Goal: Find specific page/section

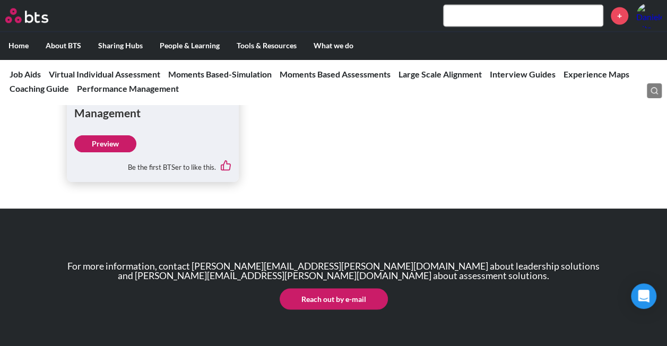
scroll to position [2918, 0]
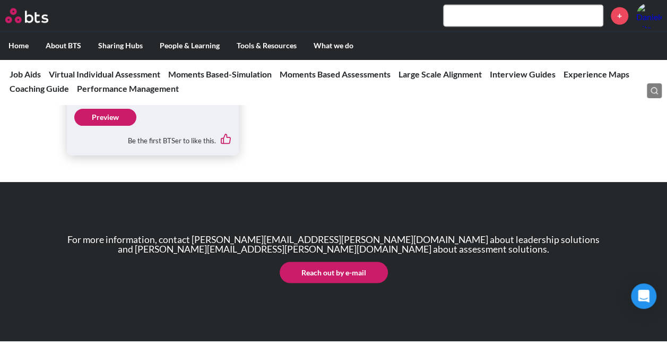
click at [490, 13] on input "text" at bounding box center [523, 15] width 159 height 21
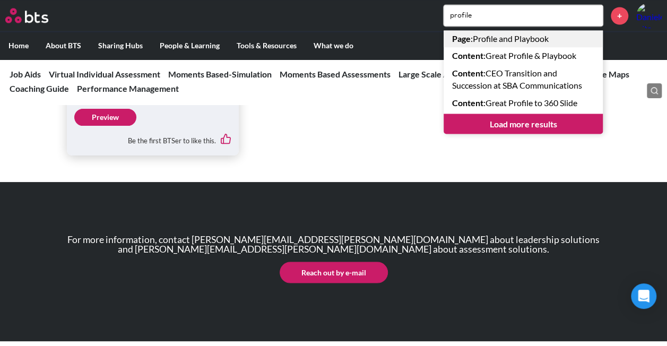
type input "profile"
click at [490, 40] on link "Page : Profile and Playbook" at bounding box center [523, 38] width 159 height 17
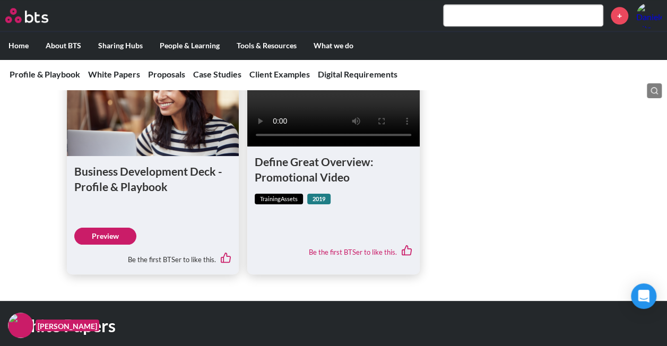
scroll to position [588, 0]
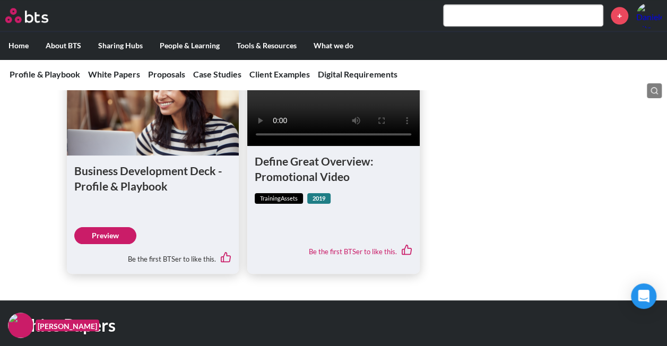
click at [111, 244] on link "Preview" at bounding box center [105, 235] width 62 height 17
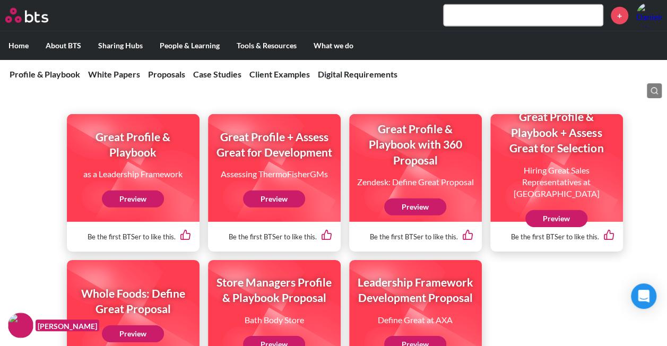
scroll to position [1525, 0]
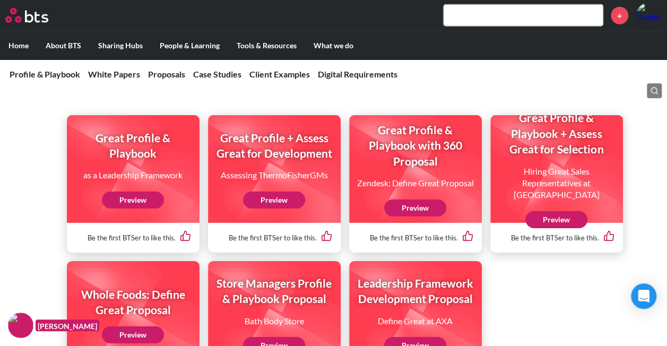
click at [126, 207] on link "Preview" at bounding box center [133, 200] width 62 height 17
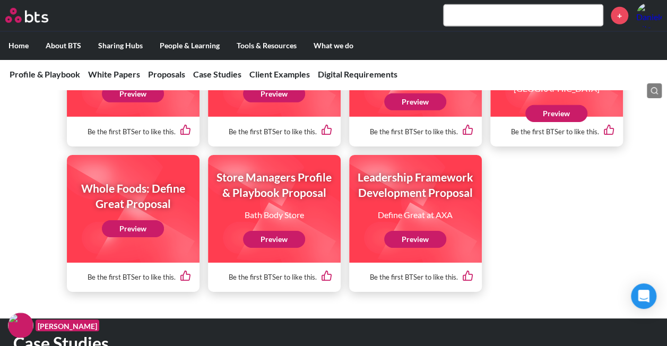
scroll to position [1630, 0]
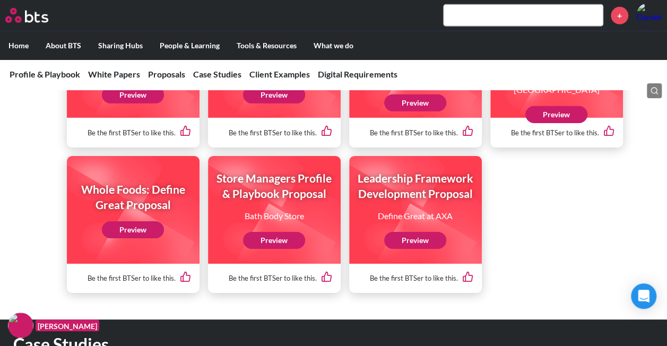
click at [269, 247] on link "Preview" at bounding box center [274, 240] width 62 height 17
click at [114, 235] on link "Preview" at bounding box center [133, 229] width 62 height 17
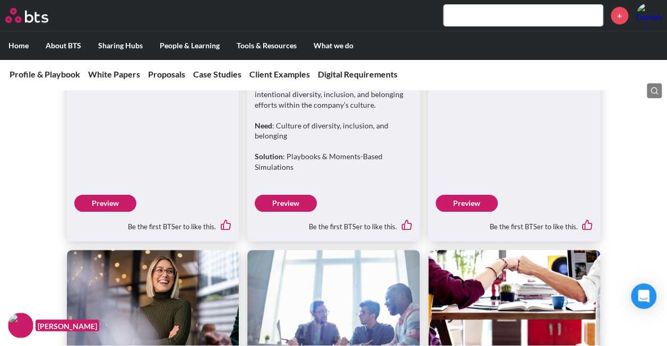
scroll to position [2151, 0]
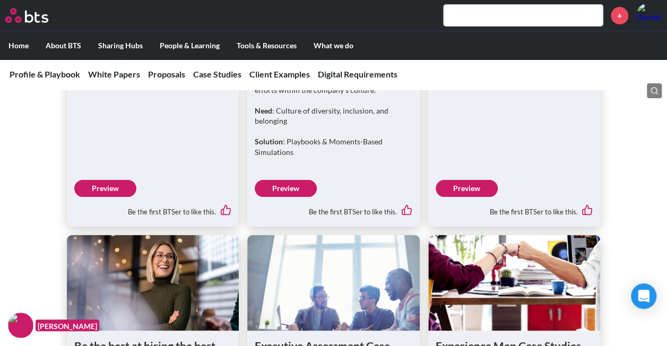
click at [453, 196] on link "Preview" at bounding box center [467, 188] width 62 height 17
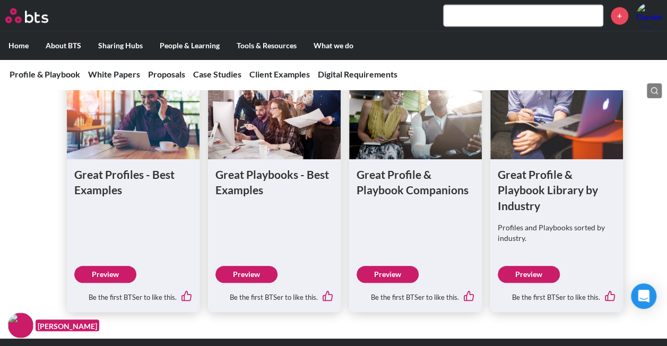
scroll to position [2939, 0]
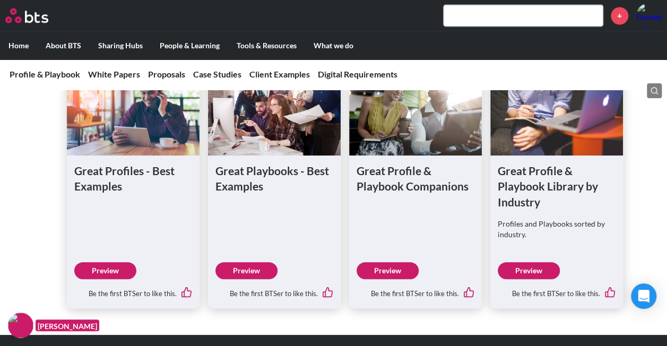
click at [112, 276] on link "Preview" at bounding box center [105, 270] width 62 height 17
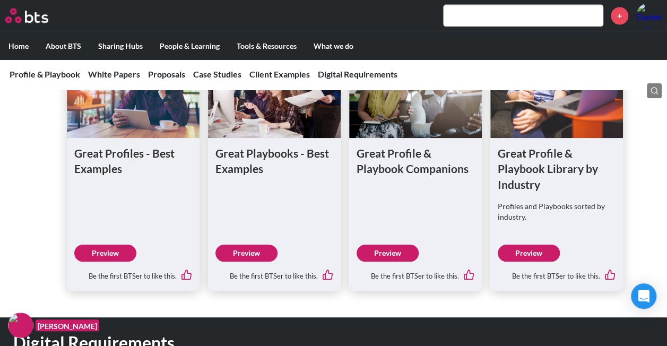
scroll to position [2957, 0]
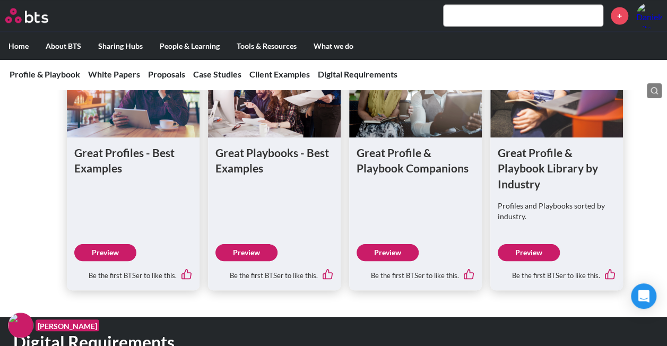
click at [410, 258] on link "Preview" at bounding box center [388, 252] width 62 height 17
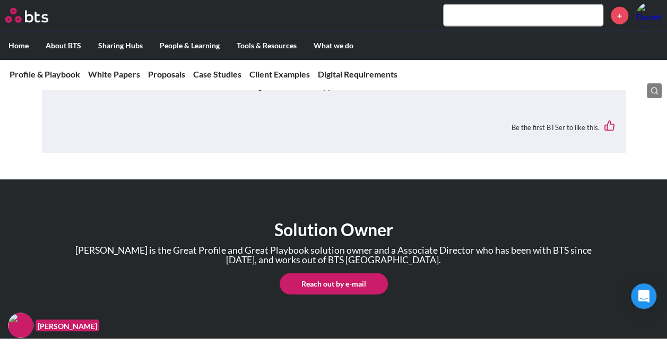
scroll to position [3314, 0]
